Goal: Task Accomplishment & Management: Manage account settings

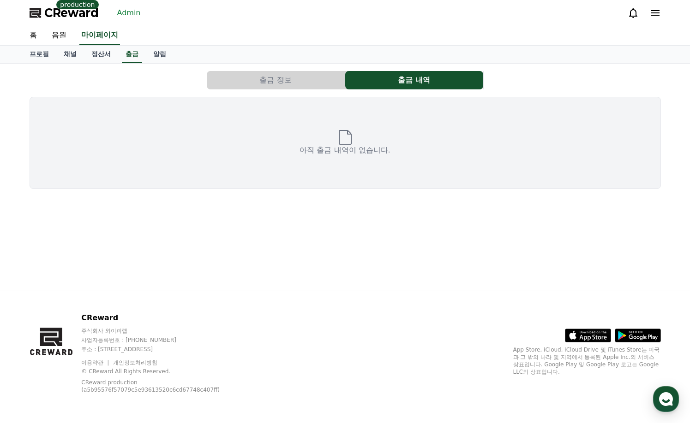
click at [128, 12] on link "Admin" at bounding box center [128, 13] width 31 height 15
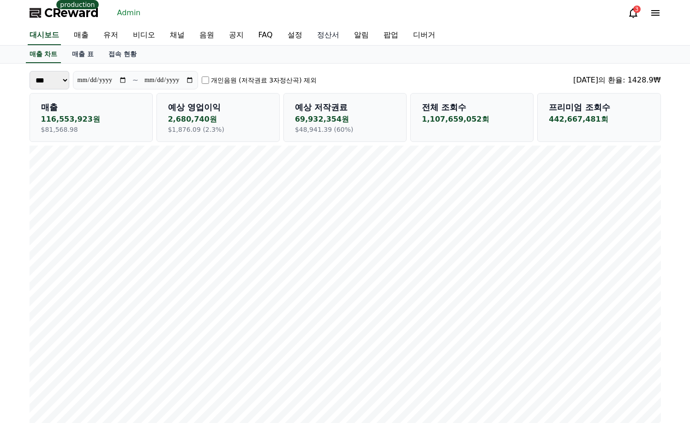
click at [322, 36] on link "정산서" at bounding box center [328, 35] width 37 height 19
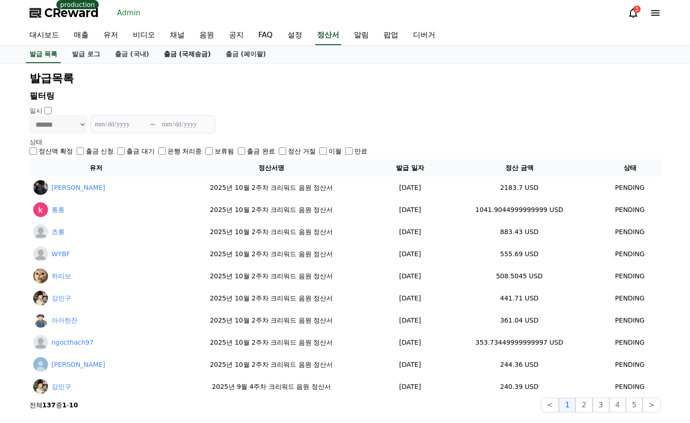
click at [206, 54] on link "출금 (국제송금)" at bounding box center [187, 55] width 62 height 18
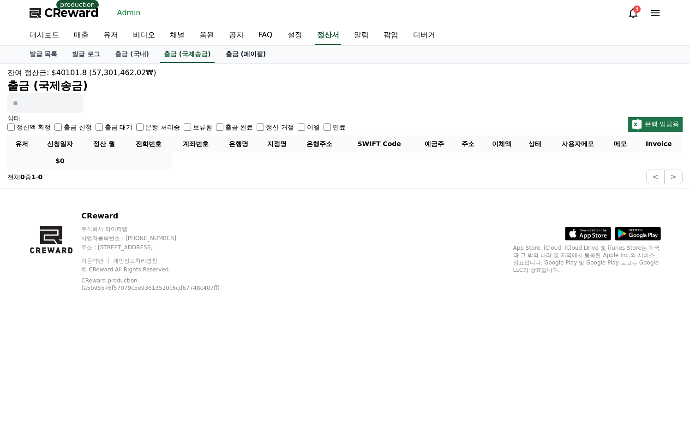
click at [226, 55] on link "출금 (페이팔)" at bounding box center [245, 55] width 55 height 18
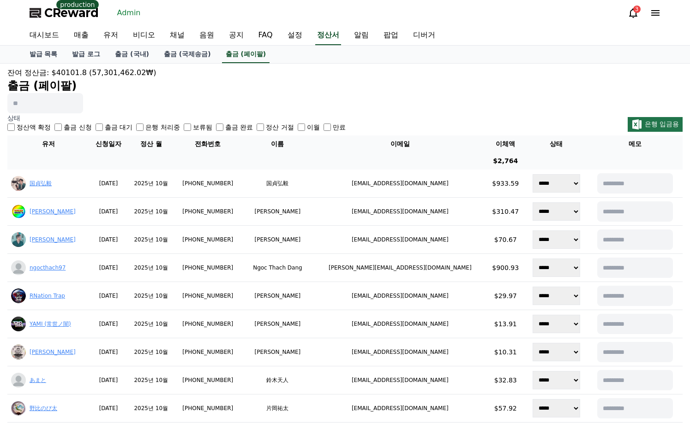
drag, startPoint x: 593, startPoint y: 28, endPoint x: 529, endPoint y: 21, distance: 64.1
click at [593, 28] on div "대시보드 매출 유저 비디오 채널 음원 공지 FAQ 설정 정산서 알림 팝업 디버거" at bounding box center [345, 35] width 646 height 19
click at [119, 30] on link "유저" at bounding box center [111, 35] width 30 height 19
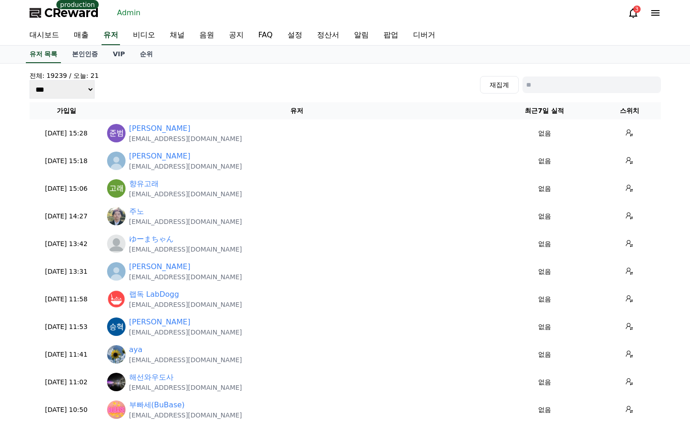
click at [559, 85] on input at bounding box center [591, 85] width 138 height 17
paste input "**********"
type input "**********"
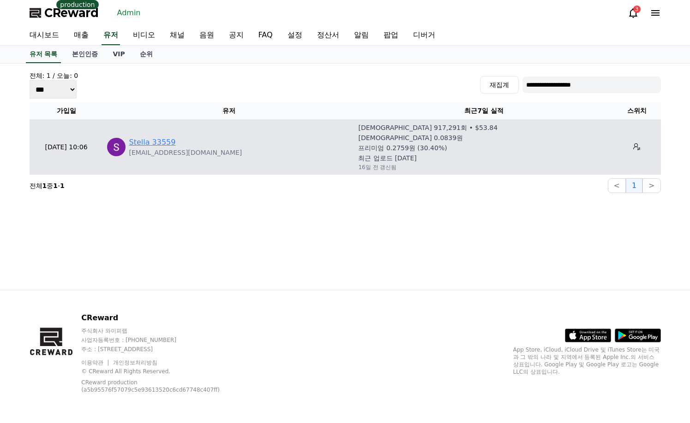
click at [161, 138] on link "Stella 33559" at bounding box center [152, 142] width 47 height 11
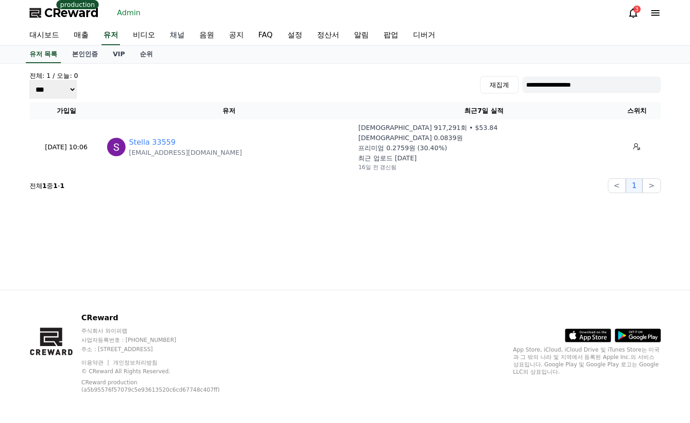
click at [174, 36] on link "채널" at bounding box center [177, 35] width 30 height 19
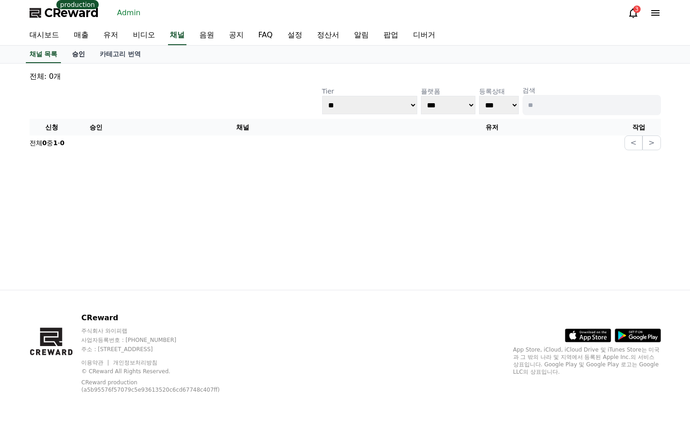
click at [85, 58] on link "승인" at bounding box center [79, 55] width 28 height 18
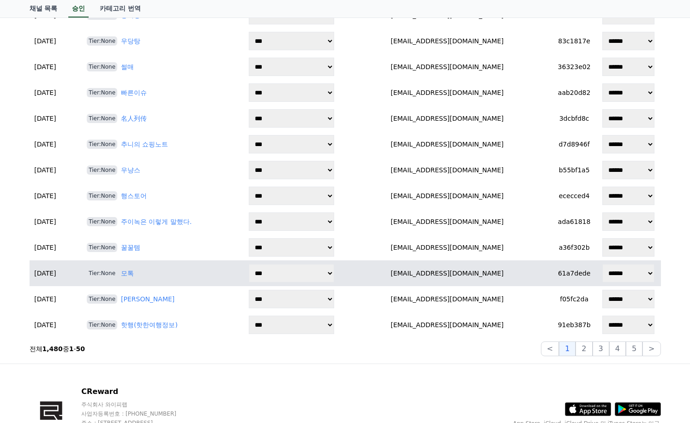
scroll to position [1137, 0]
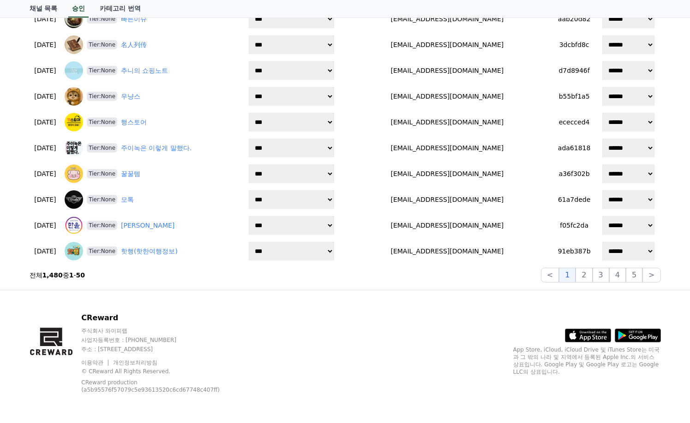
drag, startPoint x: 468, startPoint y: 358, endPoint x: 485, endPoint y: 364, distance: 18.7
click at [468, 358] on div "CReward 주식회사 와이피랩 사업자등록번호 : 655-81-03655 주소 : 경기도 김포시 양촌읍 양곡로 495, 3층 305-비이16호…" at bounding box center [345, 357] width 646 height 133
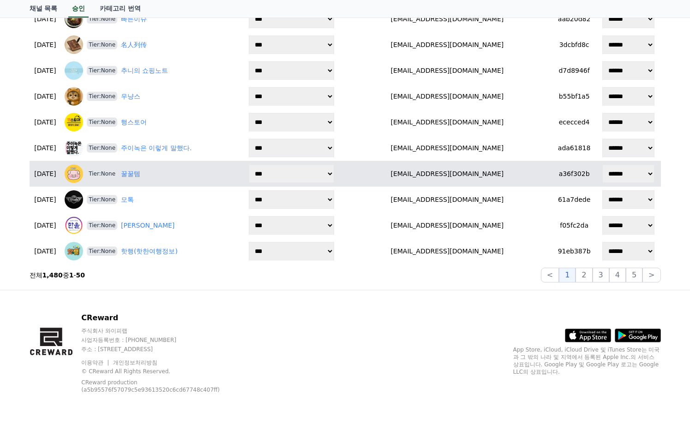
drag, startPoint x: 679, startPoint y: 297, endPoint x: 531, endPoint y: 165, distance: 198.3
click at [679, 297] on div "CReward 주식회사 와이피랩 사업자등록번호 : 655-81-03655 주소 : 경기도 김포시 양촌읍 양곡로 495, 3층 305-비이16호…" at bounding box center [345, 356] width 690 height 133
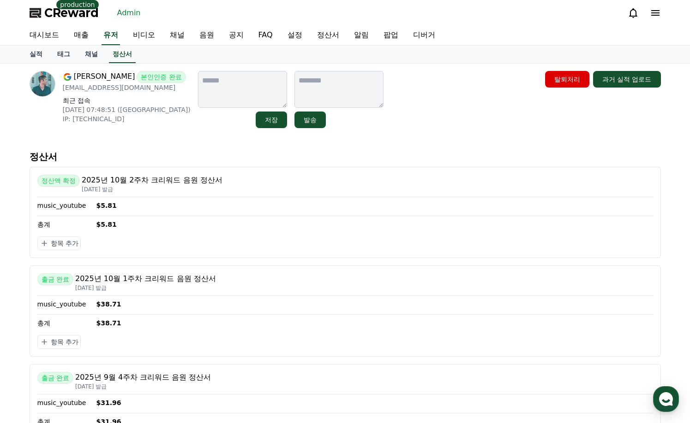
click at [419, 105] on div "Tony Yeung 본인인증 완료 mrtkwyoung@gmail.com 최근 접속 2025-09-25 07:48:51 (US) IP: 45.1…" at bounding box center [345, 99] width 631 height 57
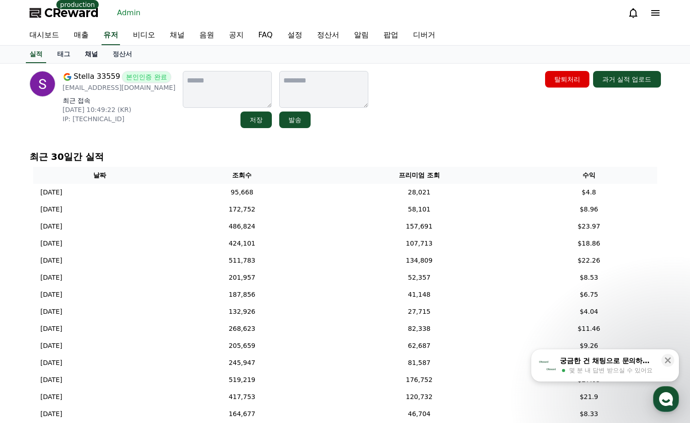
click at [96, 54] on link "채널" at bounding box center [91, 55] width 28 height 18
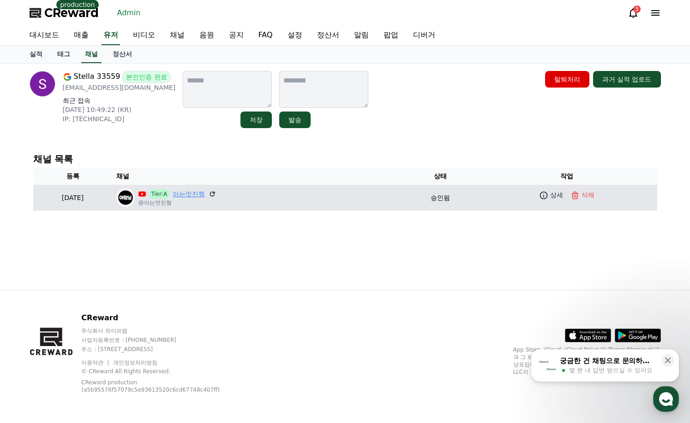
click at [205, 191] on link "아는멋진형" at bounding box center [189, 195] width 32 height 10
click at [548, 194] on icon at bounding box center [543, 195] width 9 height 9
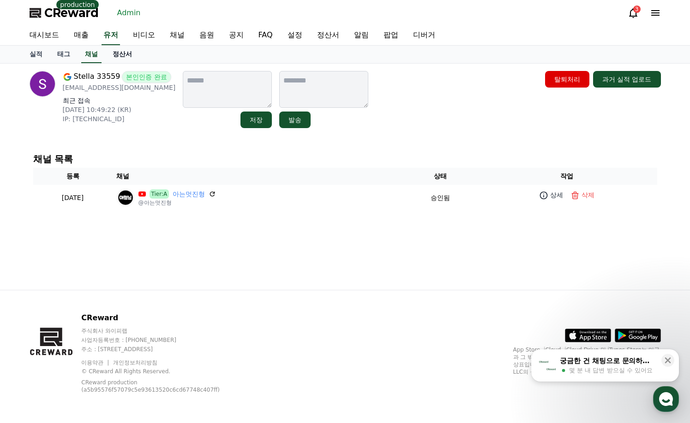
click at [116, 59] on link "정산서" at bounding box center [122, 55] width 34 height 18
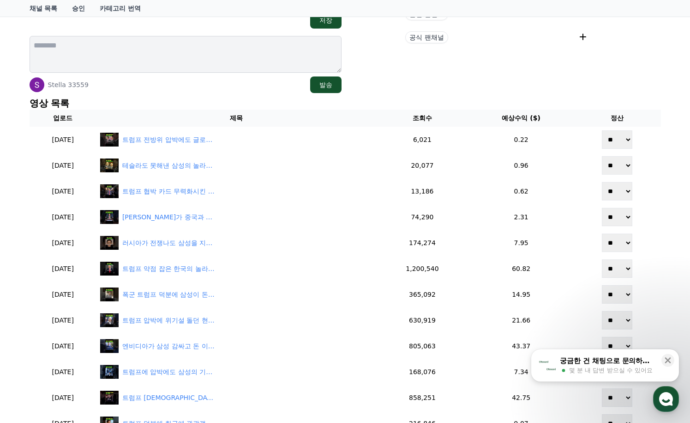
scroll to position [231, 0]
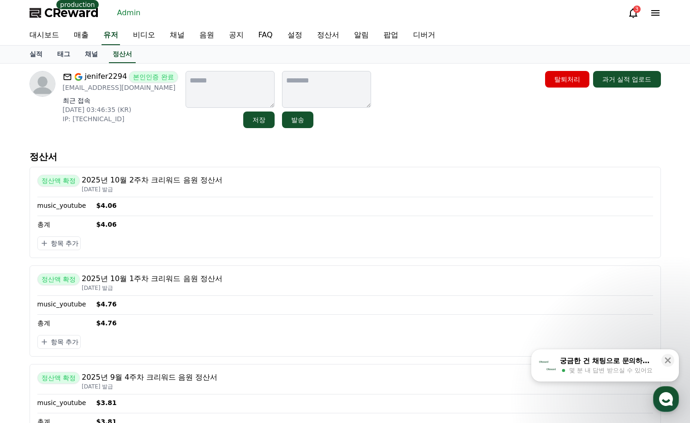
drag, startPoint x: 423, startPoint y: 155, endPoint x: 419, endPoint y: 151, distance: 4.9
click at [423, 155] on p "정산서" at bounding box center [345, 156] width 631 height 13
